Goal: Information Seeking & Learning: Check status

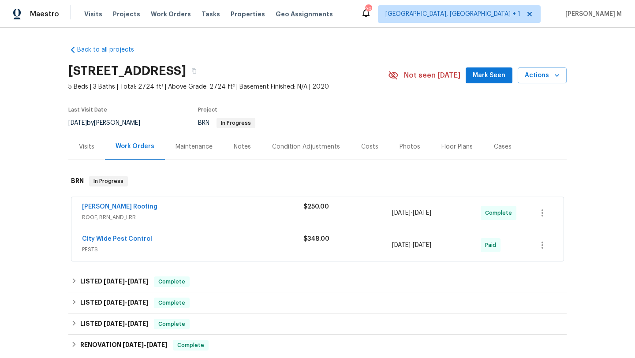
click at [488, 154] on div "Cases" at bounding box center [503, 147] width 39 height 26
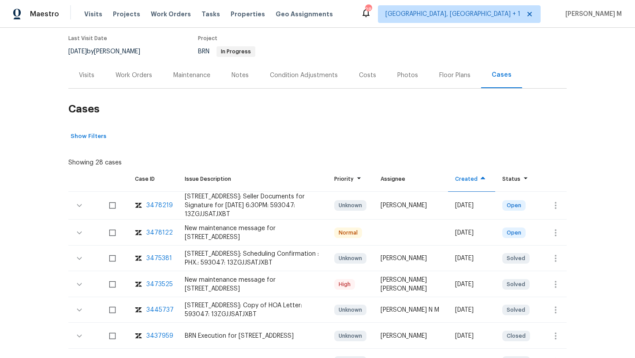
scroll to position [76, 0]
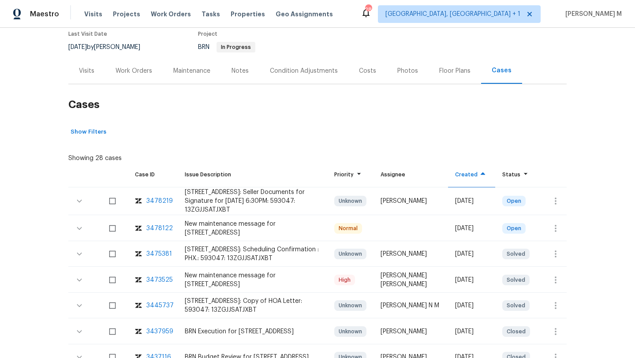
click at [151, 281] on div "3473525" at bounding box center [159, 280] width 26 height 9
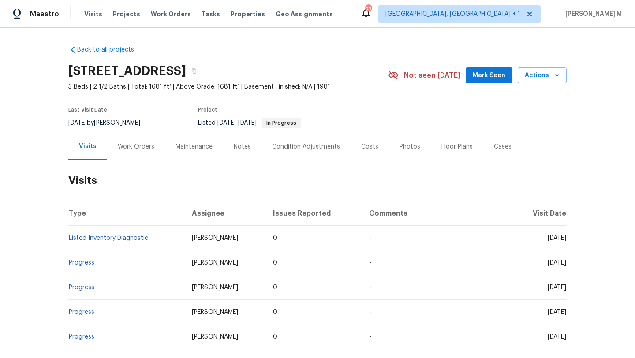
scroll to position [24, 0]
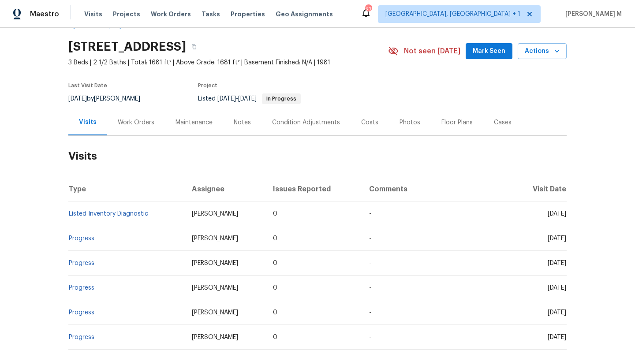
drag, startPoint x: 528, startPoint y: 214, endPoint x: 547, endPoint y: 214, distance: 19.4
click at [548, 214] on span "[DATE]" at bounding box center [557, 214] width 19 height 6
copy span "[DATE]"
click at [142, 116] on div "Work Orders" at bounding box center [136, 122] width 58 height 26
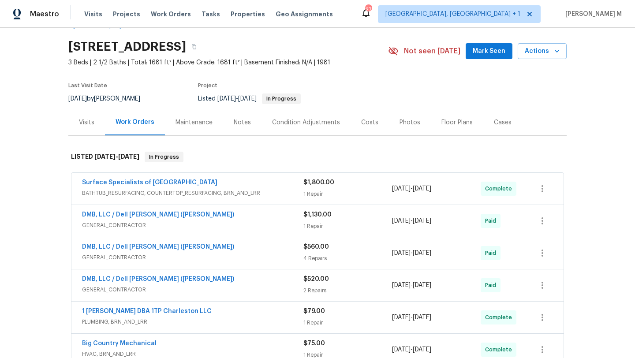
drag, startPoint x: 70, startPoint y: 188, endPoint x: 185, endPoint y: 185, distance: 114.7
click at [185, 185] on div "Surface Specialists of Charleston BATHTUB_RESURFACING, COUNTERTOP_RESURFACING, …" at bounding box center [317, 189] width 492 height 32
drag, startPoint x: 73, startPoint y: 184, endPoint x: 214, endPoint y: 180, distance: 141.2
click at [214, 180] on div "Surface Specialists of Charleston BATHTUB_RESURFACING, COUNTERTOP_RESURFACING, …" at bounding box center [317, 189] width 492 height 32
copy link "Surface Specialists of Charleston"
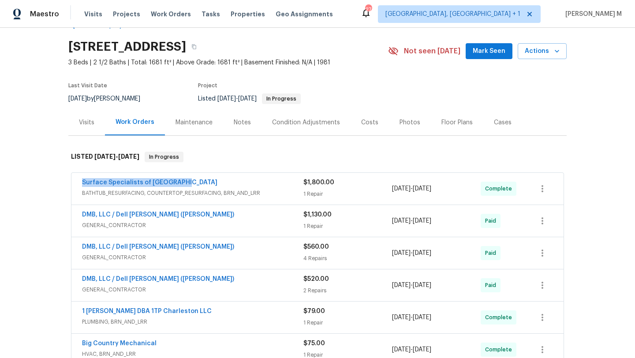
drag, startPoint x: 390, startPoint y: 190, endPoint x: 456, endPoint y: 190, distance: 66.2
click at [456, 190] on div "6/16/2025 - 7/1/2025" at bounding box center [436, 188] width 89 height 21
copy span "6/16/2025 - 7/1/2025"
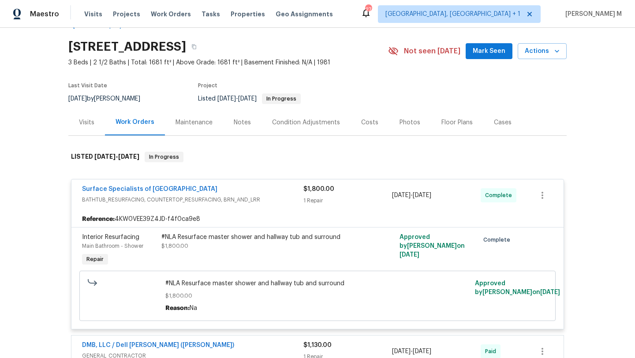
click at [74, 127] on div "Visits" at bounding box center [86, 122] width 37 height 26
